Goal: Information Seeking & Learning: Compare options

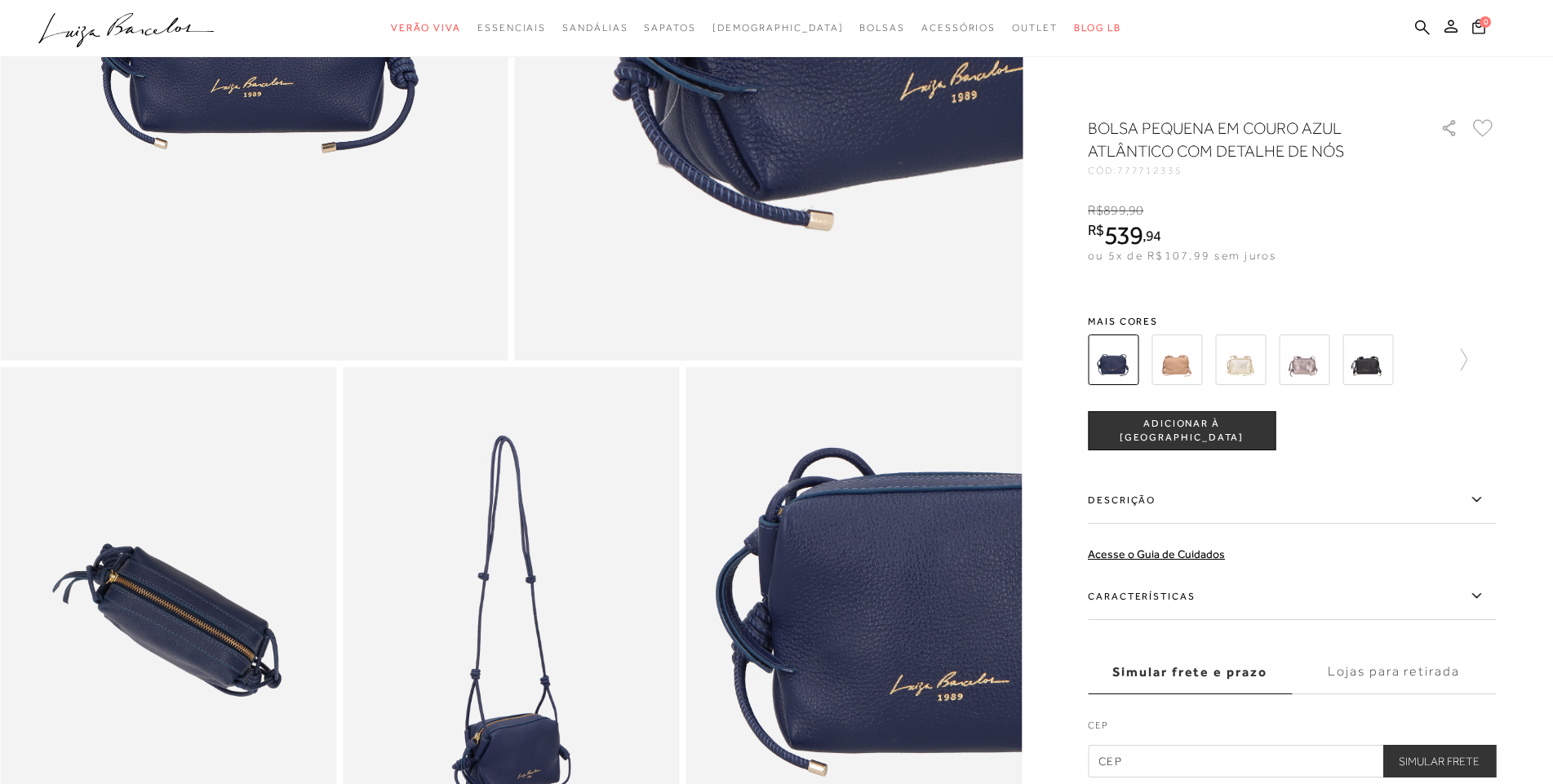
scroll to position [734, 0]
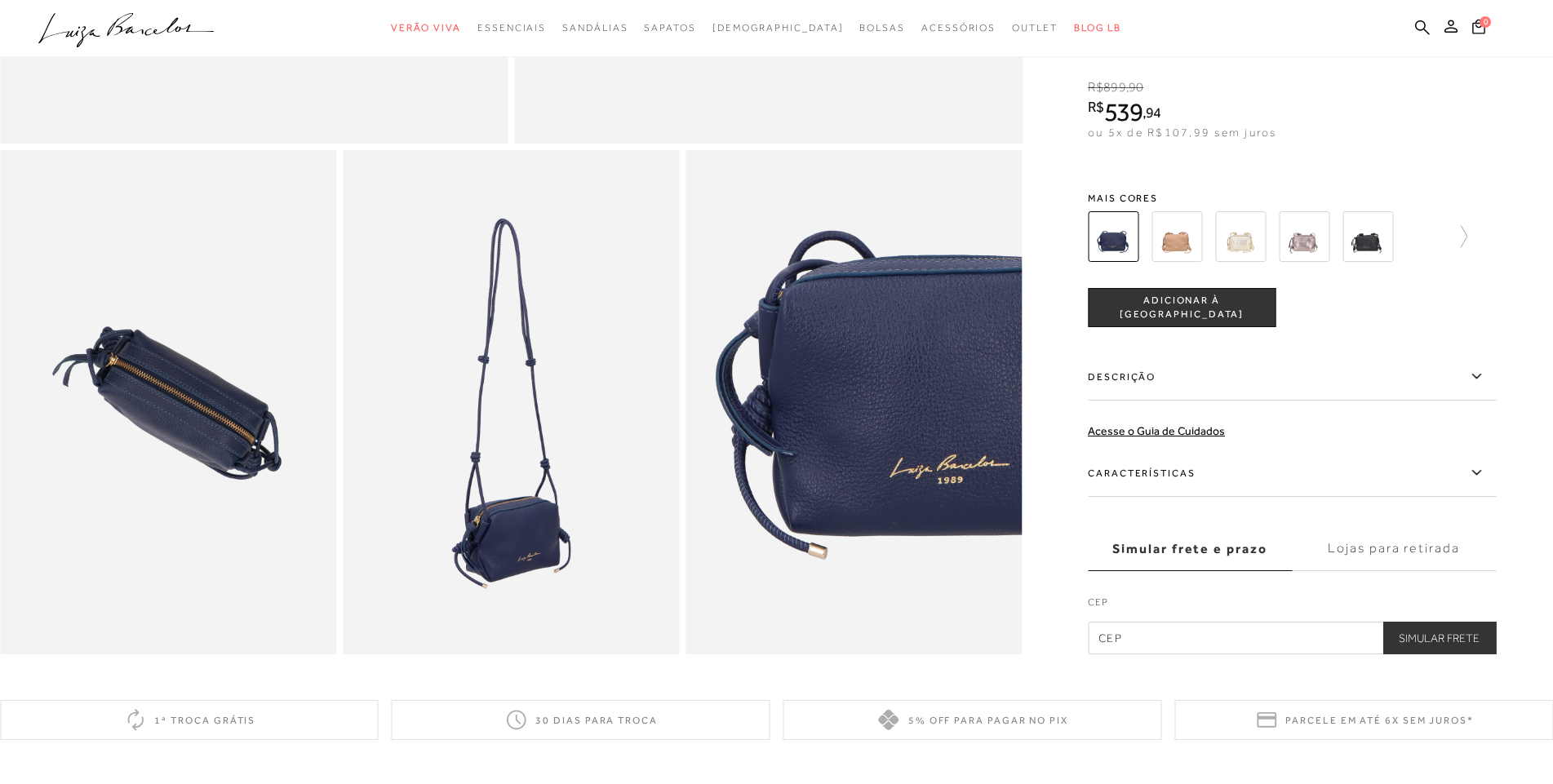
click at [1190, 237] on img at bounding box center [1176, 237] width 51 height 51
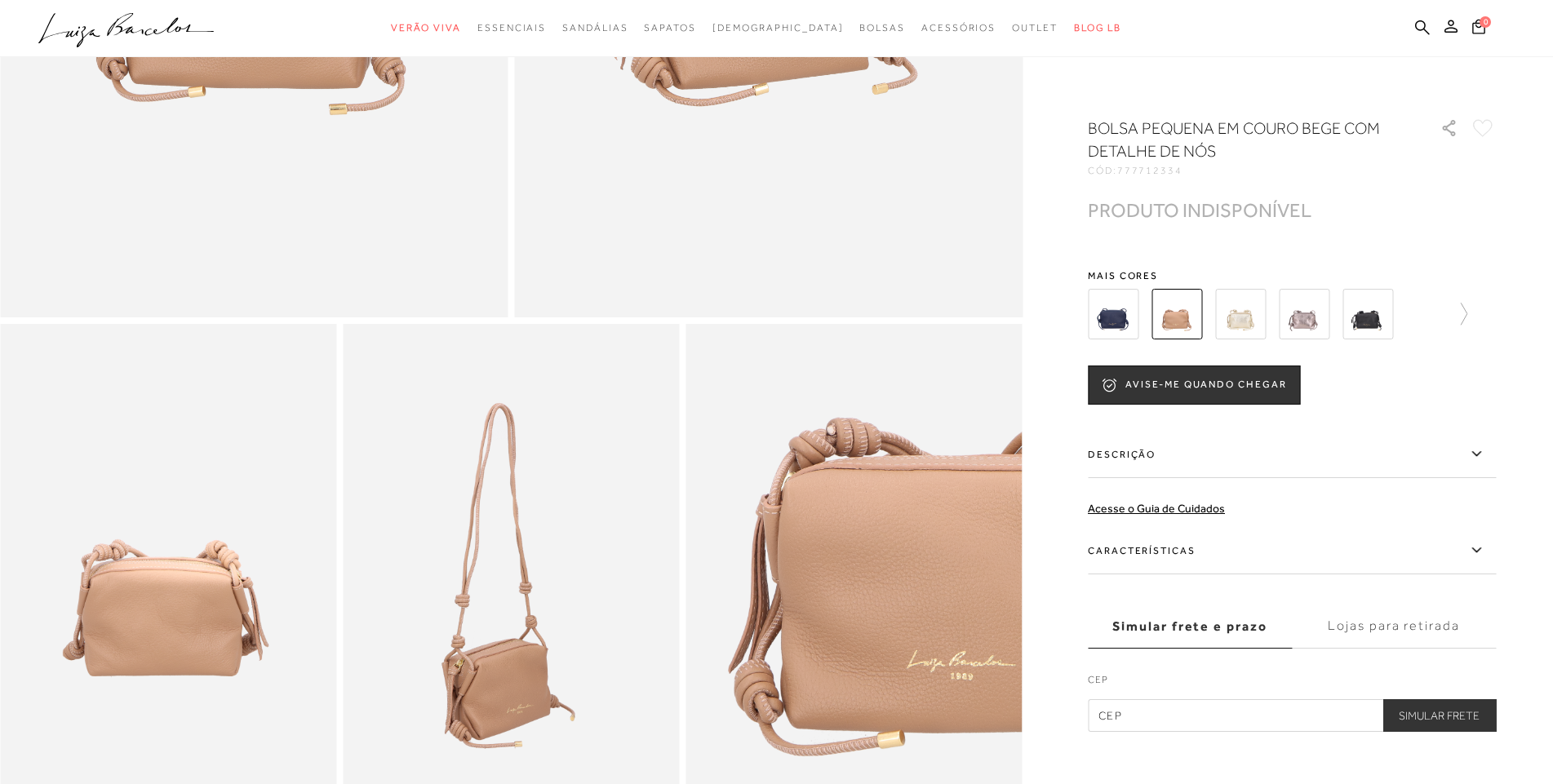
scroll to position [408, 0]
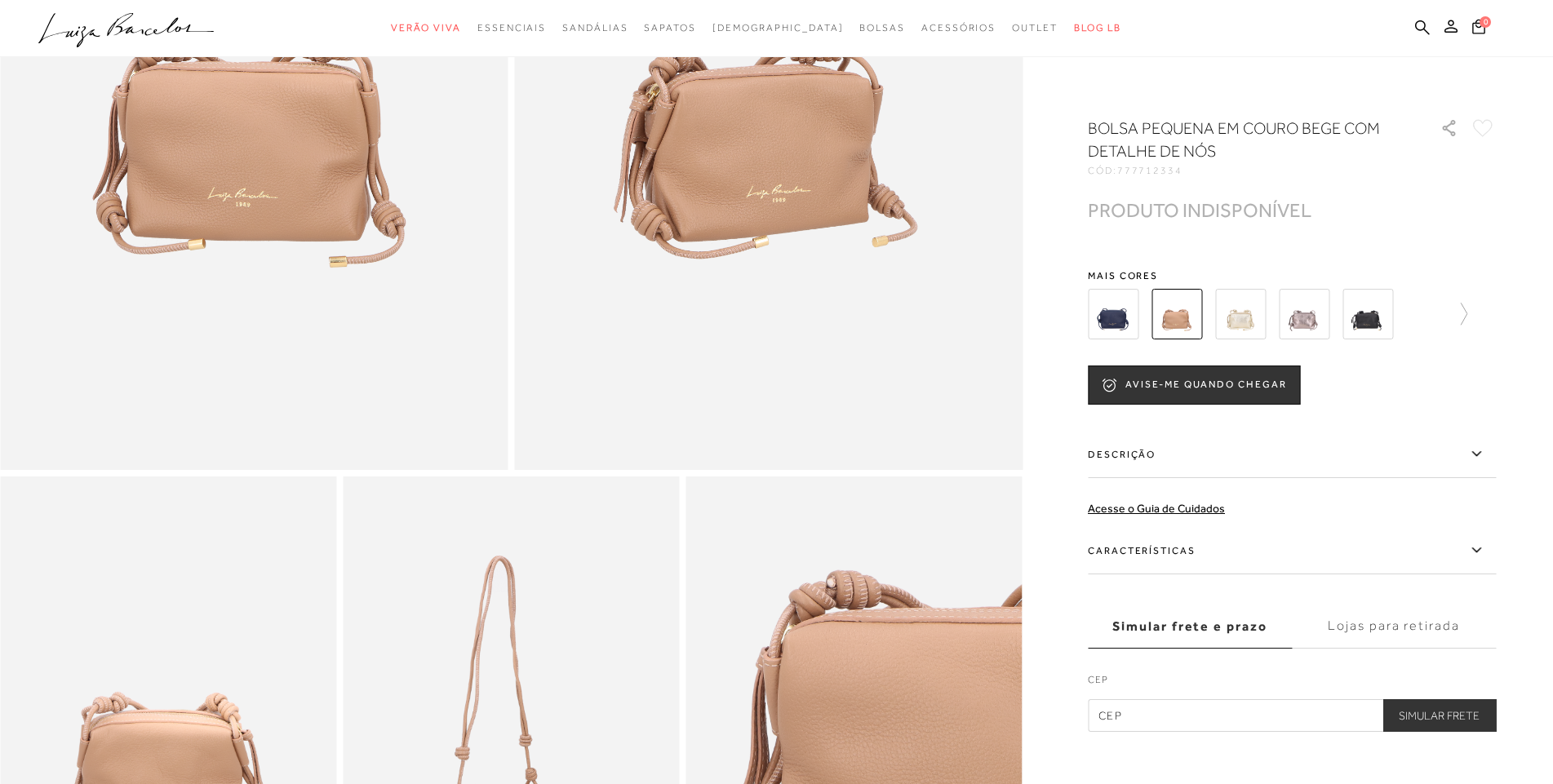
click at [1253, 309] on img at bounding box center [1240, 314] width 51 height 51
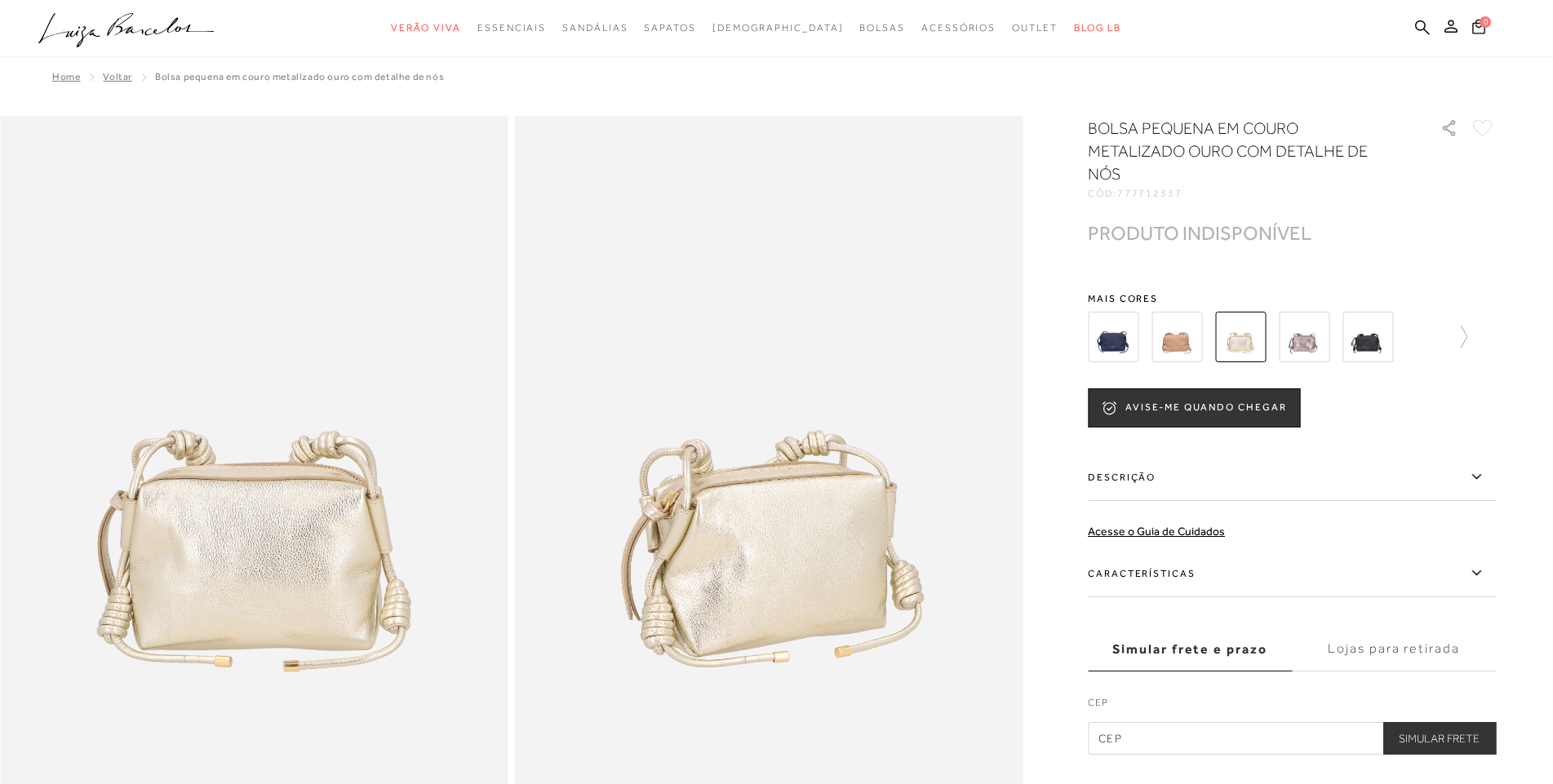
click at [1092, 348] on img at bounding box center [1112, 337] width 51 height 51
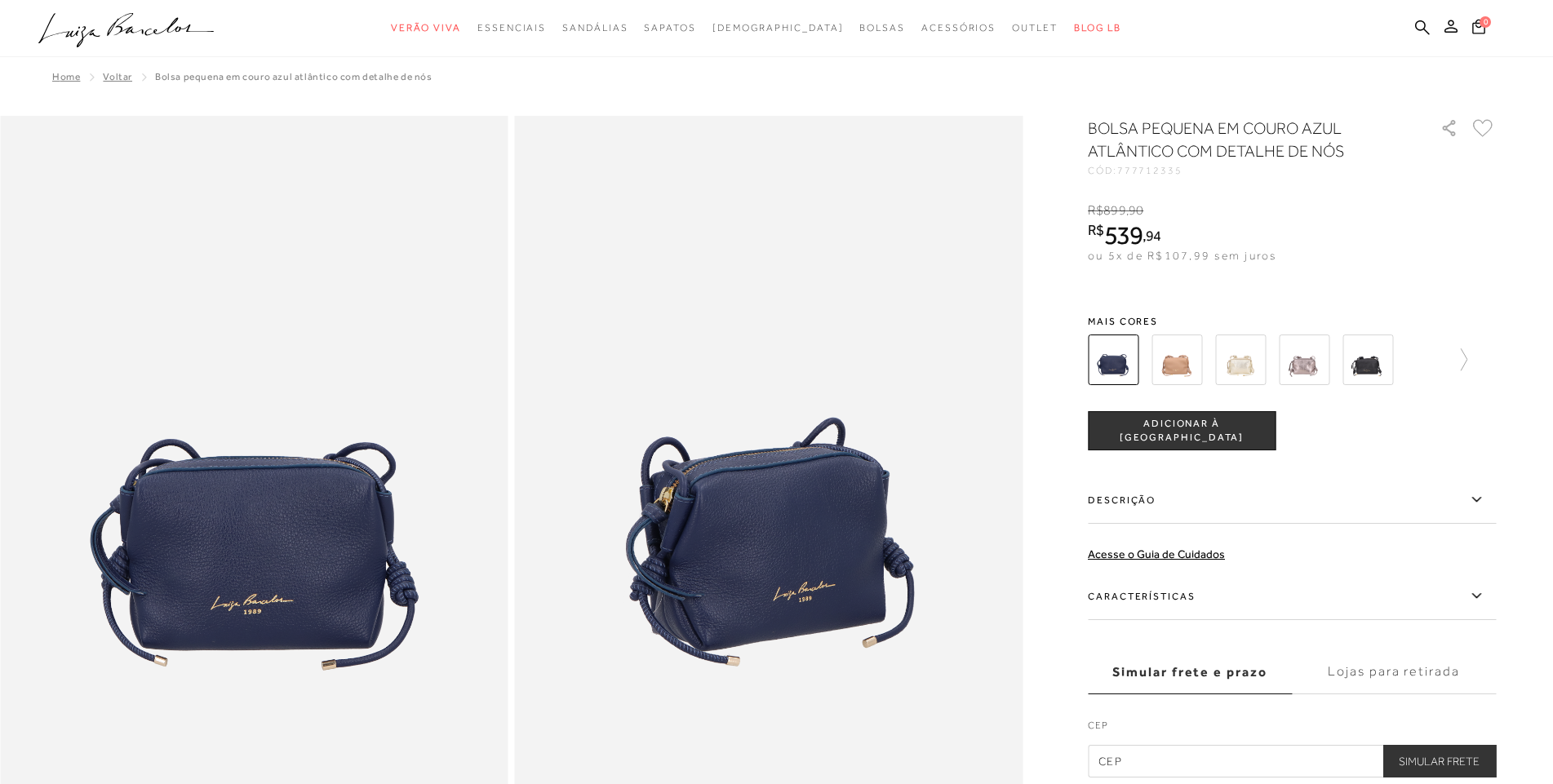
click at [197, 42] on icon ".a{fill-rule:evenodd;}" at bounding box center [126, 31] width 176 height 34
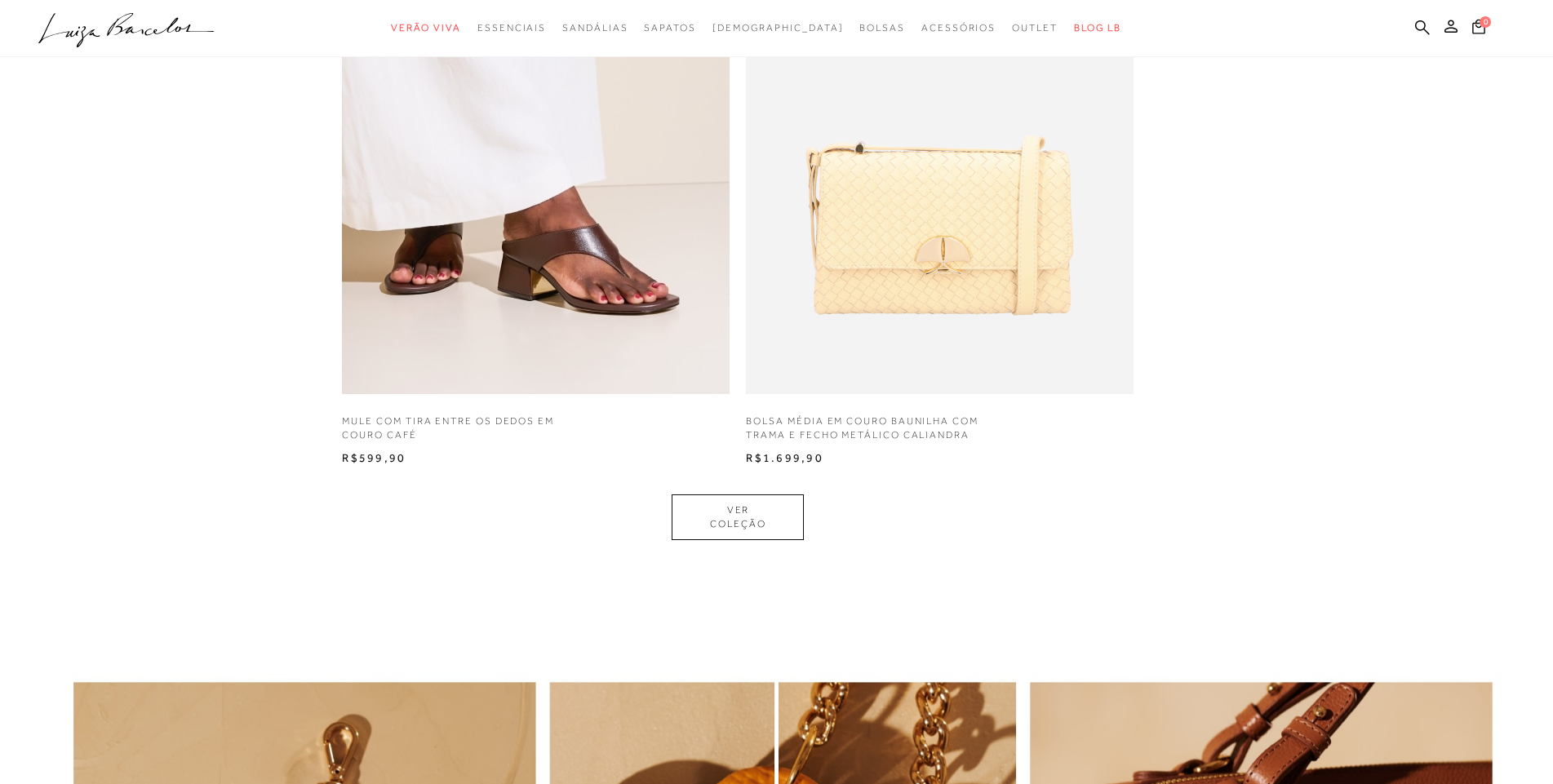
scroll to position [1387, 0]
